Goal: Navigation & Orientation: Understand site structure

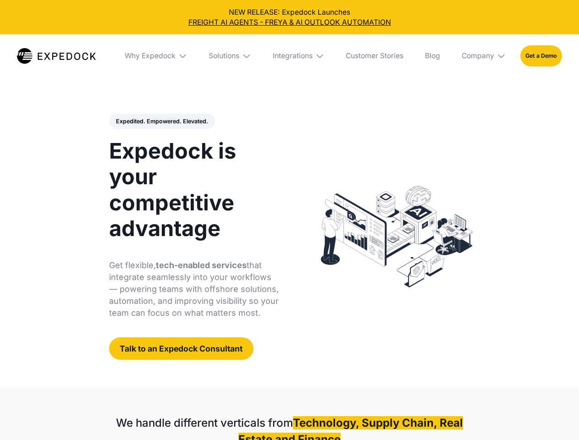
select select
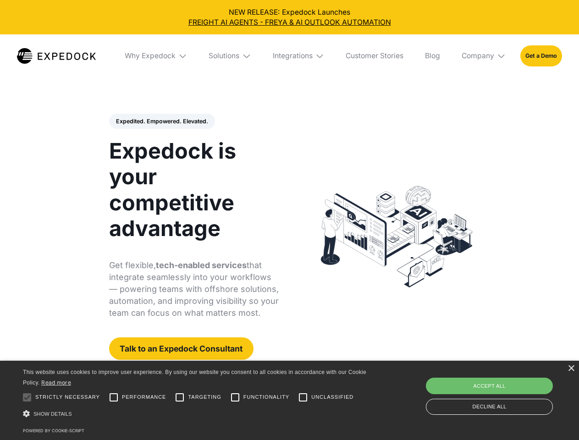
click at [289, 56] on div "Integrations" at bounding box center [293, 55] width 40 height 9
click at [156, 56] on div "Why Expedock" at bounding box center [142, 55] width 51 height 9
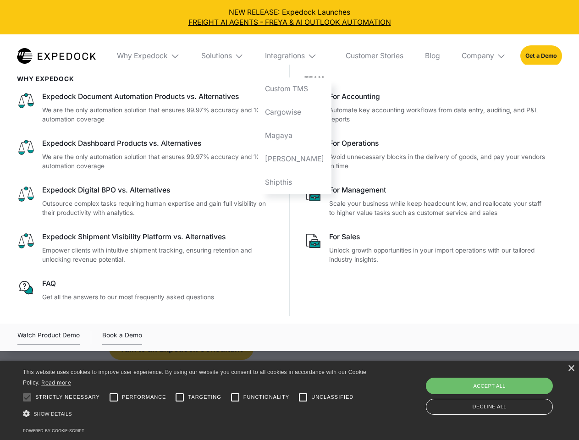
click at [231, 56] on div "Solutions" at bounding box center [216, 55] width 31 height 9
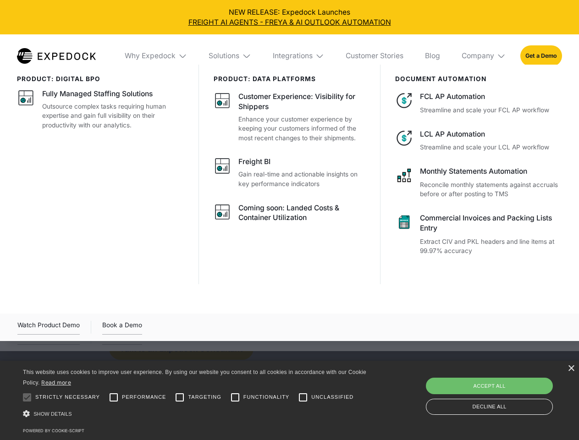
click at [299, 56] on div "Integrations" at bounding box center [293, 55] width 40 height 9
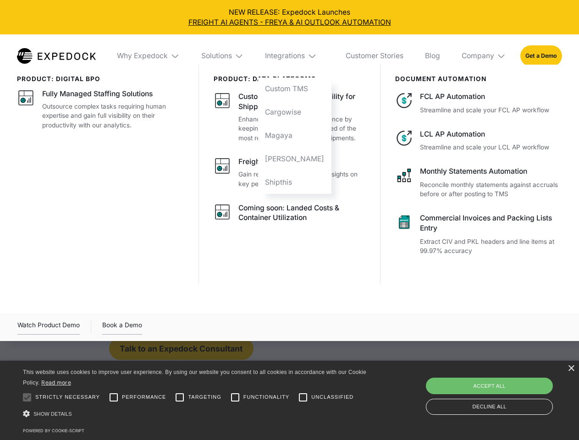
click at [484, 56] on div "Company" at bounding box center [478, 55] width 33 height 9
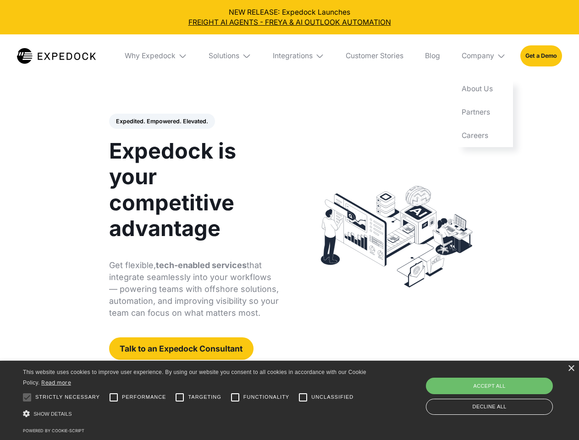
click at [161, 122] on div "Expedited. Empowered. Elevated. Automate Freight Document Extraction at 99.97% …" at bounding box center [194, 237] width 170 height 247
click at [27, 398] on div at bounding box center [27, 397] width 18 height 18
click at [114, 398] on input "Performance" at bounding box center [114, 397] width 18 height 18
checkbox input "true"
click at [180, 398] on input "Targeting" at bounding box center [180, 397] width 18 height 18
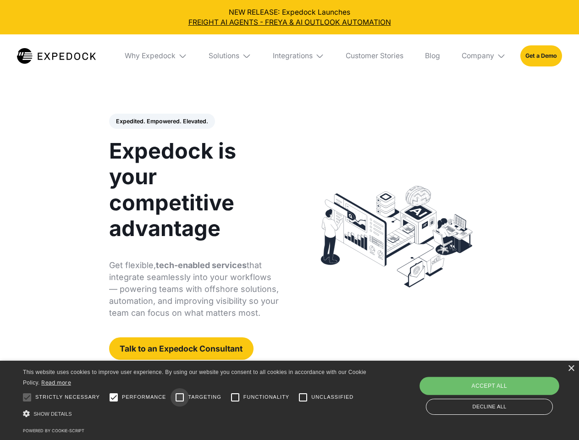
checkbox input "true"
